Goal: Find contact information: Obtain details needed to contact an individual or organization

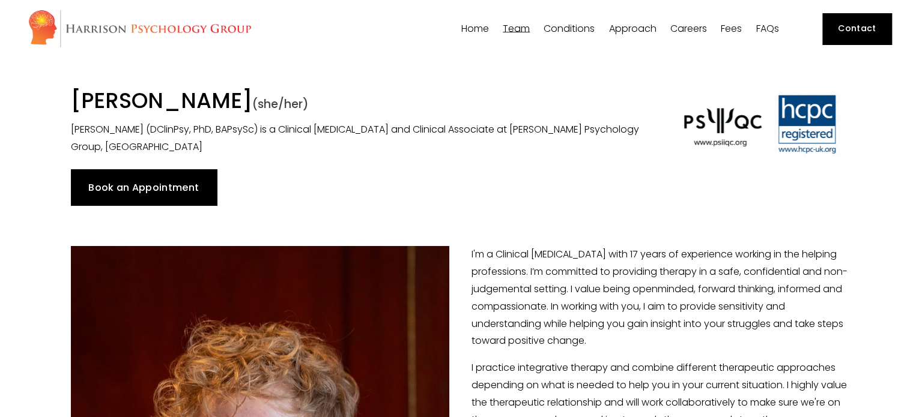
click at [850, 31] on link "Contact" at bounding box center [856, 28] width 69 height 31
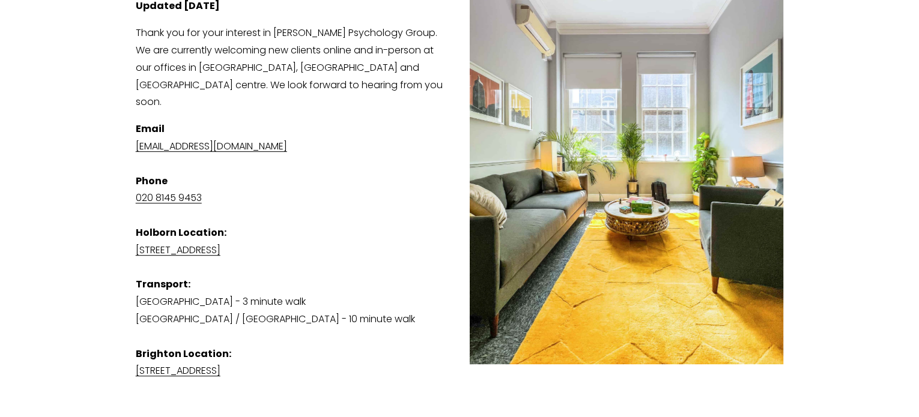
scroll to position [240, 0]
drag, startPoint x: 242, startPoint y: 132, endPoint x: 209, endPoint y: 157, distance: 41.6
click at [207, 159] on p "Email [EMAIL_ADDRESS][DOMAIN_NAME] Phone [PHONE_NUMBER] [GEOGRAPHIC_DATA] Locat…" at bounding box center [460, 250] width 648 height 259
drag, startPoint x: 336, startPoint y: 129, endPoint x: 132, endPoint y: 139, distance: 203.8
click at [132, 139] on div "Updated [DATE] Thank you for your interest in [PERSON_NAME] Psychology Group. W…" at bounding box center [460, 236] width 668 height 496
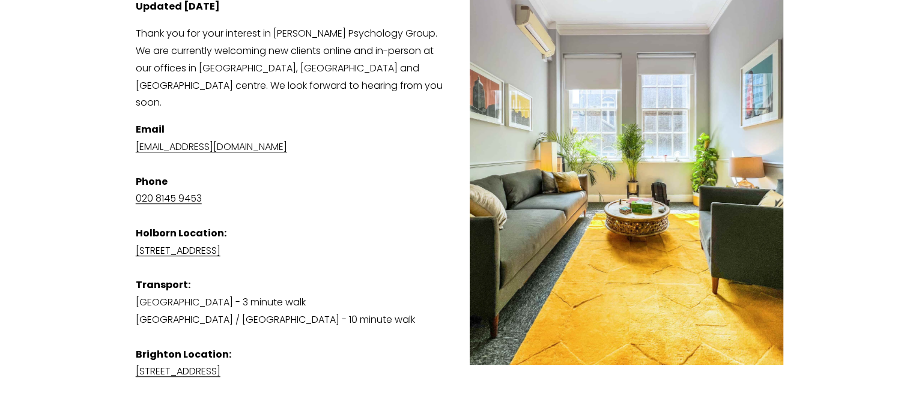
copy link "[EMAIL_ADDRESS][DOMAIN_NAME]"
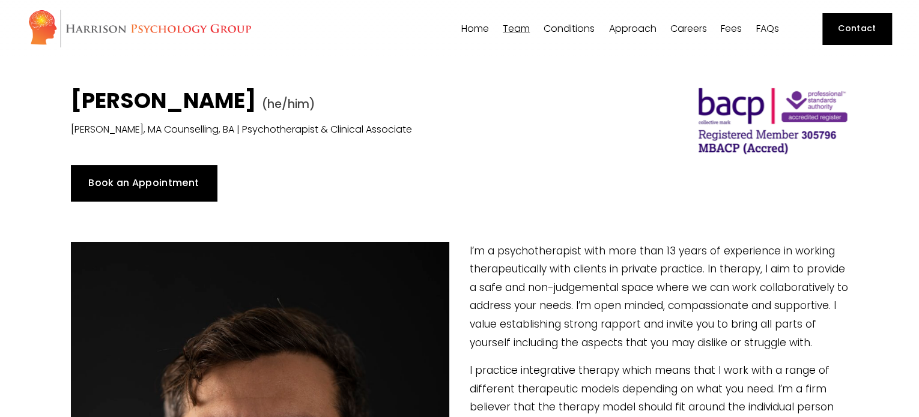
click at [865, 24] on link "Contact" at bounding box center [856, 28] width 69 height 31
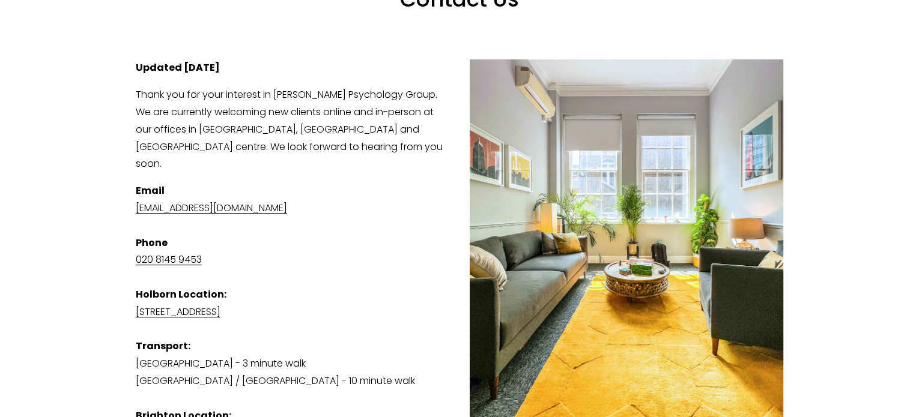
scroll to position [180, 0]
drag, startPoint x: 264, startPoint y: 190, endPoint x: 221, endPoint y: 232, distance: 60.3
click at [221, 232] on p "Email admin@harrisonpsychologygroup.com Phone 020 8145 9453 Holborn Location: S…" at bounding box center [460, 311] width 648 height 259
drag, startPoint x: 337, startPoint y: 189, endPoint x: 123, endPoint y: 188, distance: 214.4
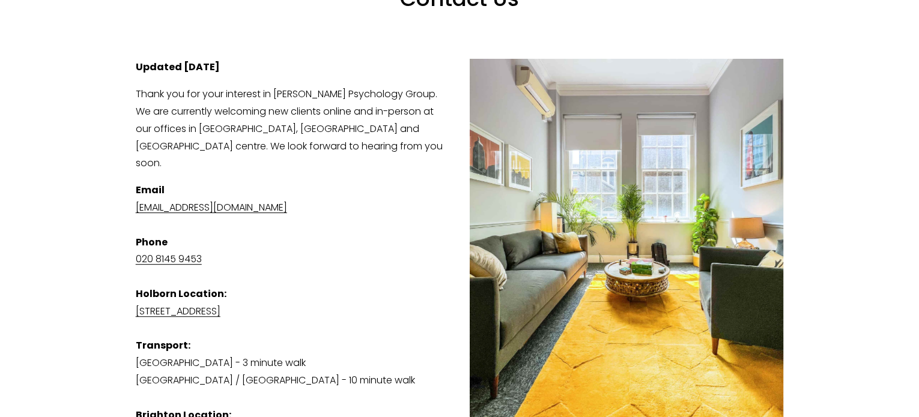
copy link "[EMAIL_ADDRESS][DOMAIN_NAME]"
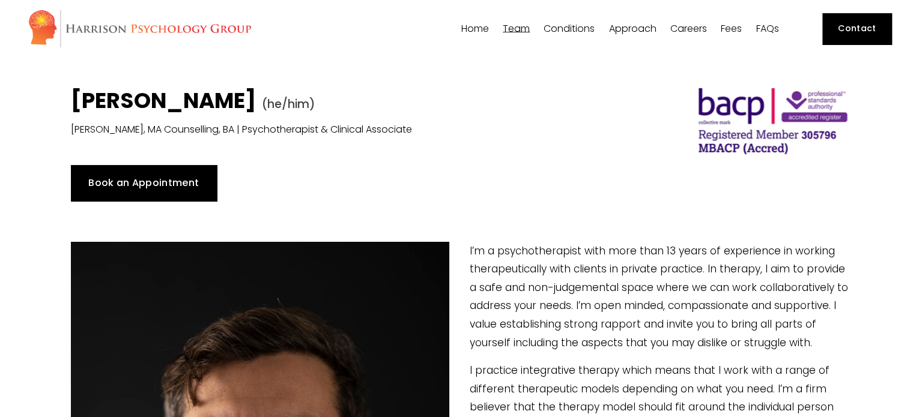
type input "3.24"
click at [867, 29] on link "Contact" at bounding box center [856, 28] width 69 height 31
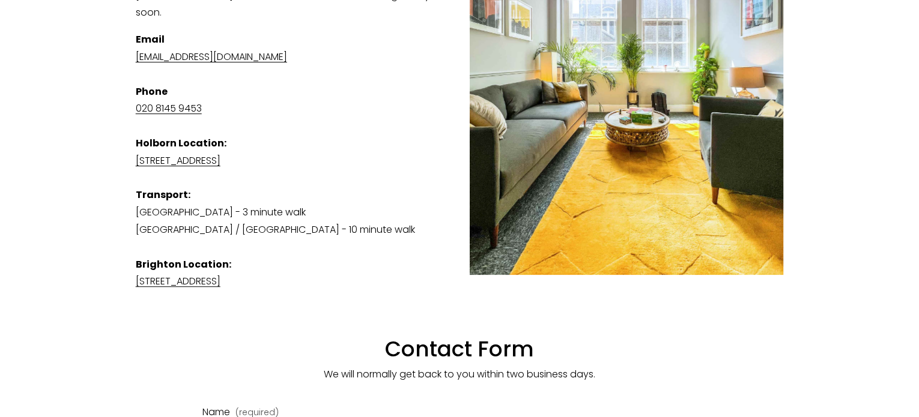
scroll to position [316, 0]
